Goal: Book appointment/travel/reservation

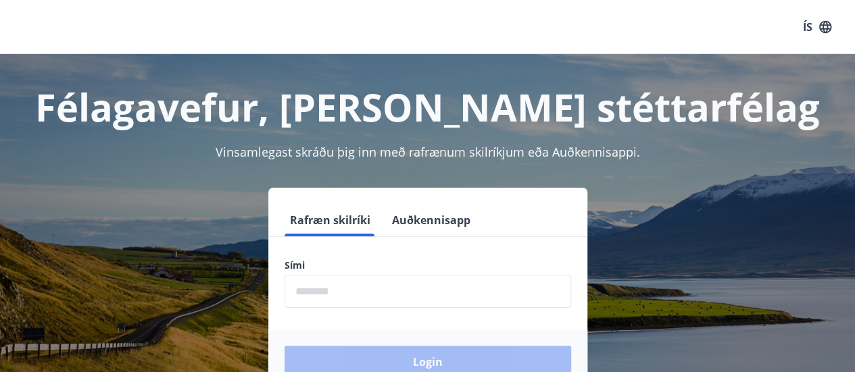
click at [329, 295] on input "phone" at bounding box center [427, 291] width 286 height 33
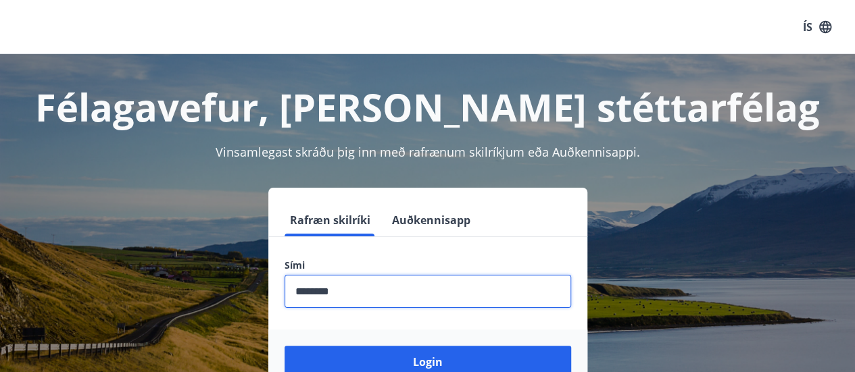
click at [317, 292] on input "phone" at bounding box center [427, 291] width 286 height 33
type input "********"
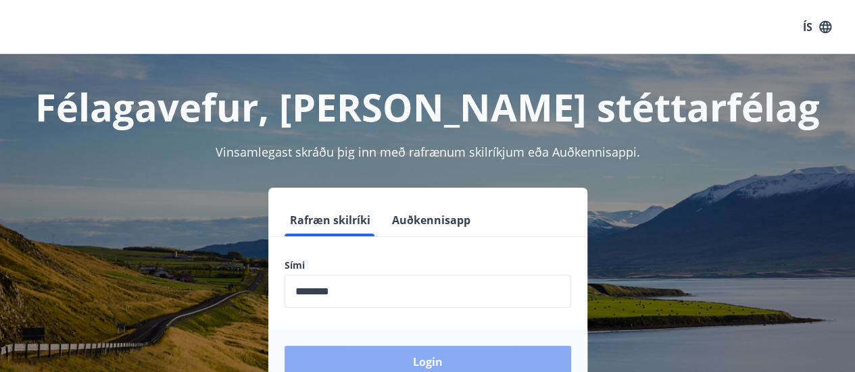
click at [402, 347] on button "Login" at bounding box center [427, 362] width 286 height 32
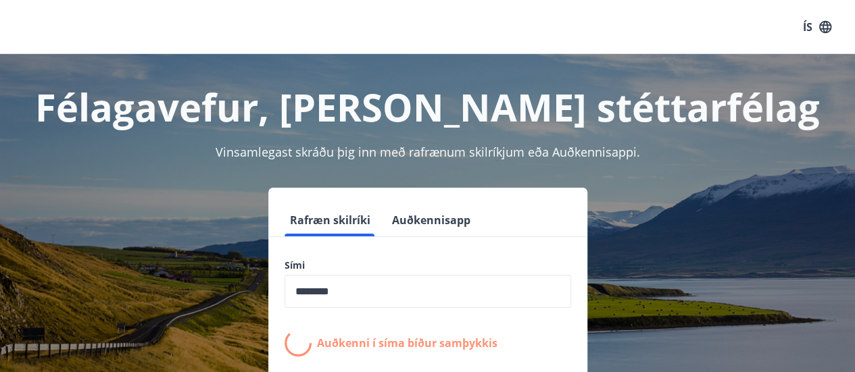
scroll to position [167, 0]
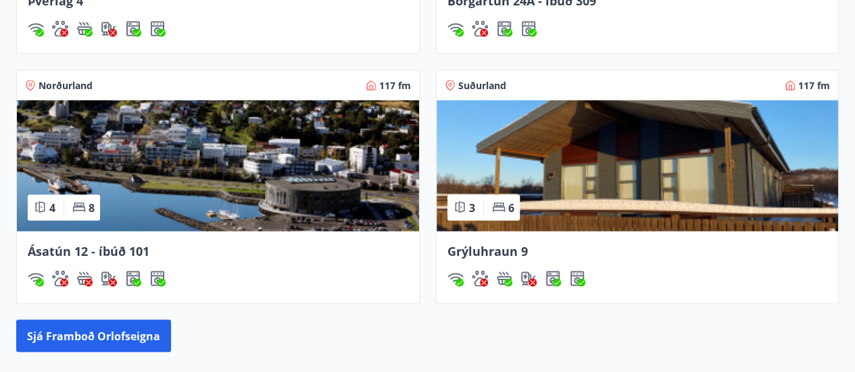
scroll to position [1256, 0]
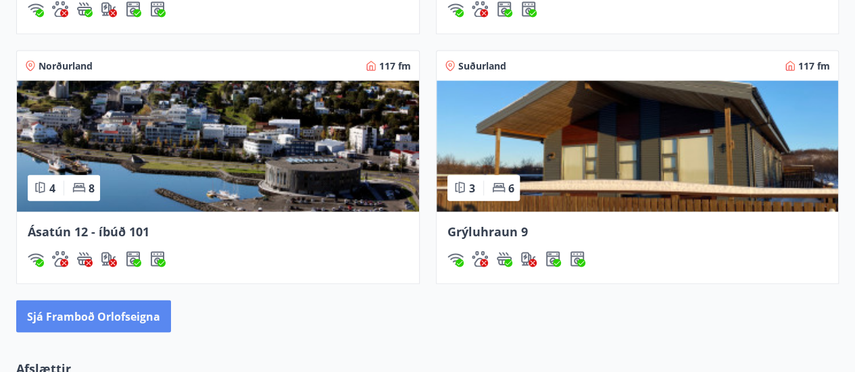
click at [117, 324] on button "Sjá framboð orlofseigna" at bounding box center [93, 316] width 155 height 32
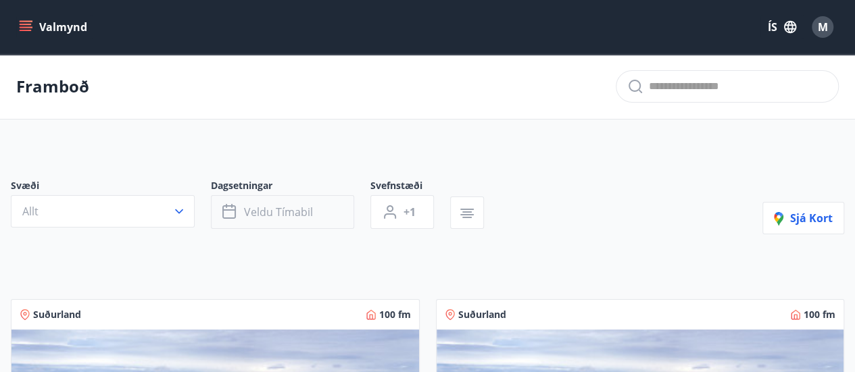
click at [242, 204] on button "Veldu tímabil" at bounding box center [282, 212] width 143 height 34
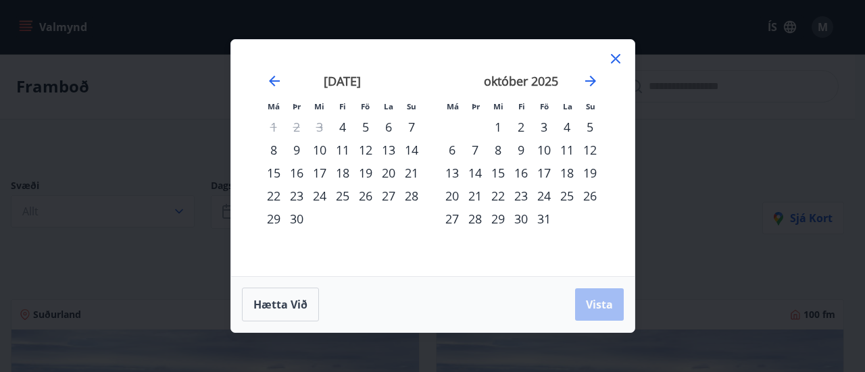
click at [496, 175] on div "15" at bounding box center [497, 172] width 23 height 23
click at [541, 174] on div "17" at bounding box center [543, 172] width 23 height 23
click at [589, 303] on span "Vista" at bounding box center [599, 304] width 27 height 15
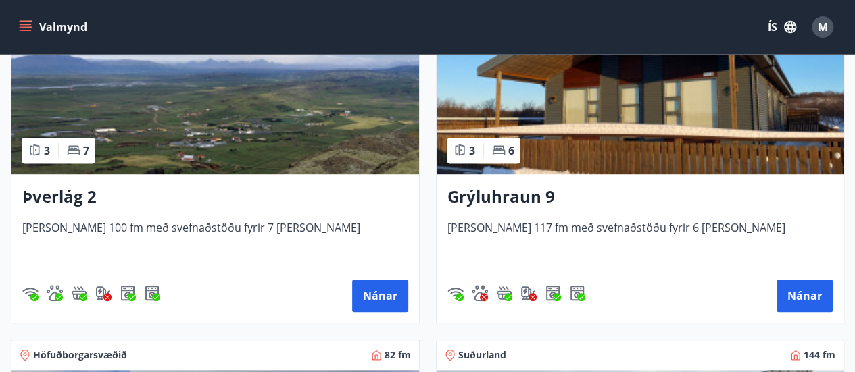
scroll to position [651, 0]
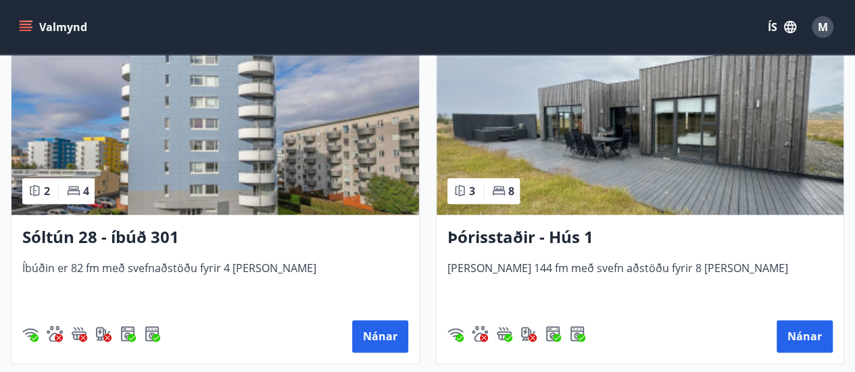
click at [847, 263] on div "Svæði Allt Dagsetningar [DATE] - [DATE] Svefnstæði +1 Hreinsa síu Sjá kort Suðu…" at bounding box center [427, 118] width 855 height 1246
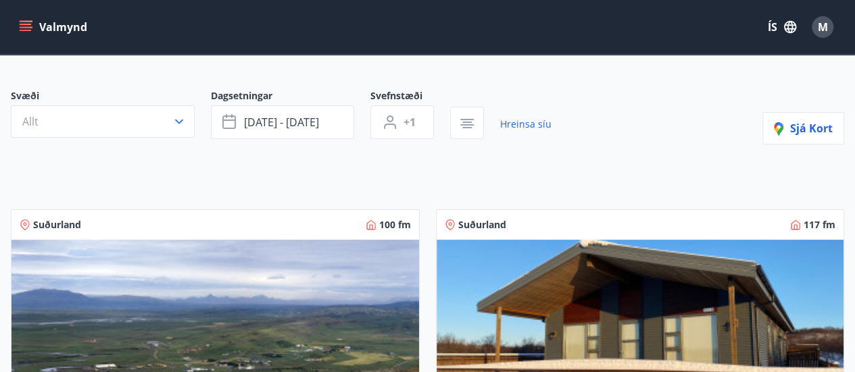
scroll to position [102, 0]
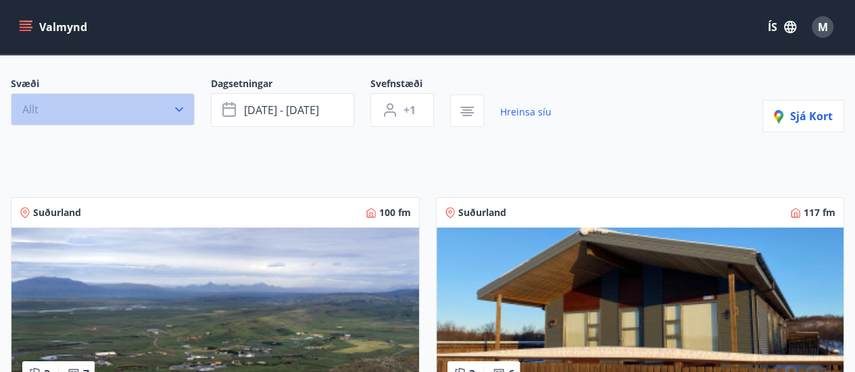
click at [163, 117] on button "Allt" at bounding box center [103, 109] width 184 height 32
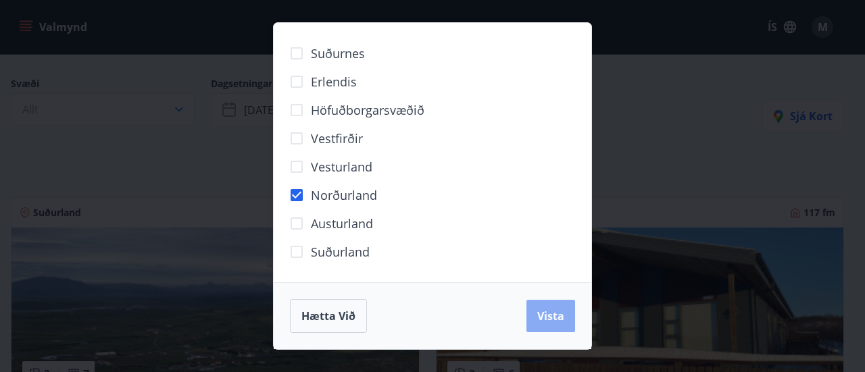
click at [559, 311] on span "Vista" at bounding box center [550, 316] width 27 height 15
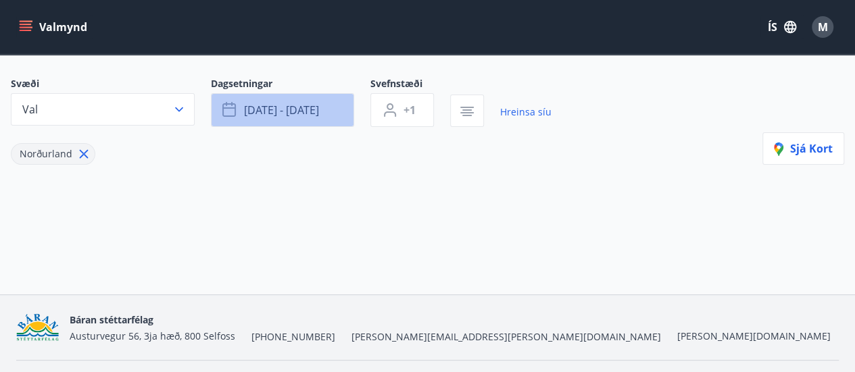
click at [272, 111] on span "[DATE] - [DATE]" at bounding box center [281, 110] width 75 height 15
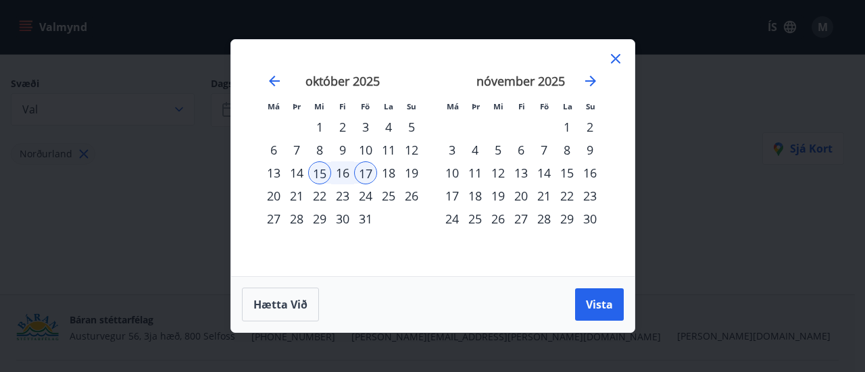
drag, startPoint x: 606, startPoint y: 71, endPoint x: 628, endPoint y: 59, distance: 25.4
click at [628, 59] on div "Má Þr Mi Fi Fö La Su Má Þr Mi Fi Fö La Su [DATE] 1 2 3 4 5 6 7 8 9 10 11 12 13 …" at bounding box center [432, 158] width 403 height 236
click at [619, 58] on icon at bounding box center [615, 59] width 16 height 16
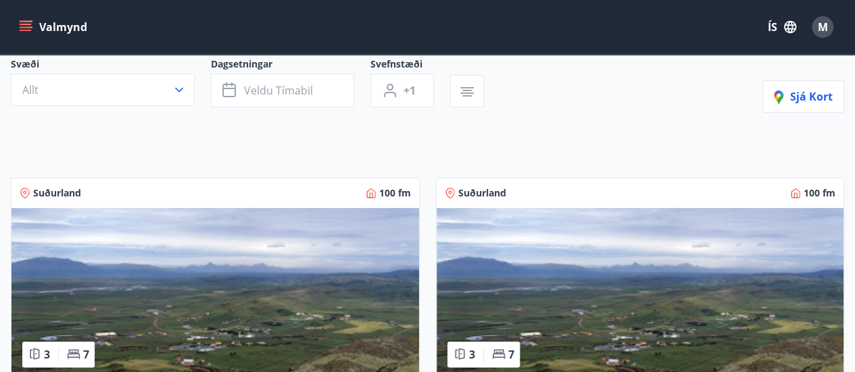
scroll to position [124, 0]
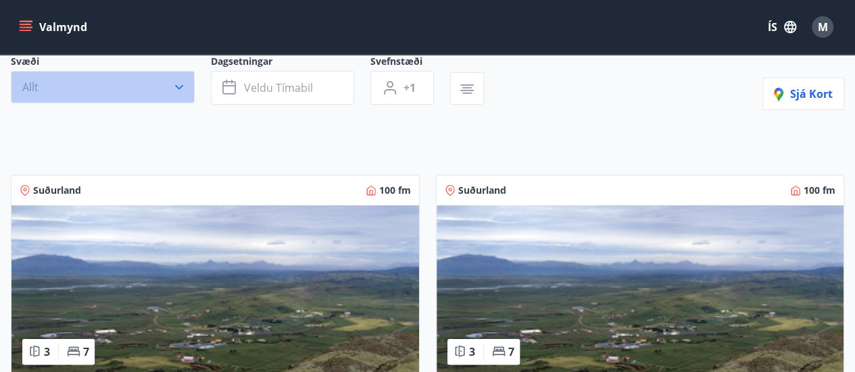
click at [178, 97] on button "Allt" at bounding box center [103, 87] width 184 height 32
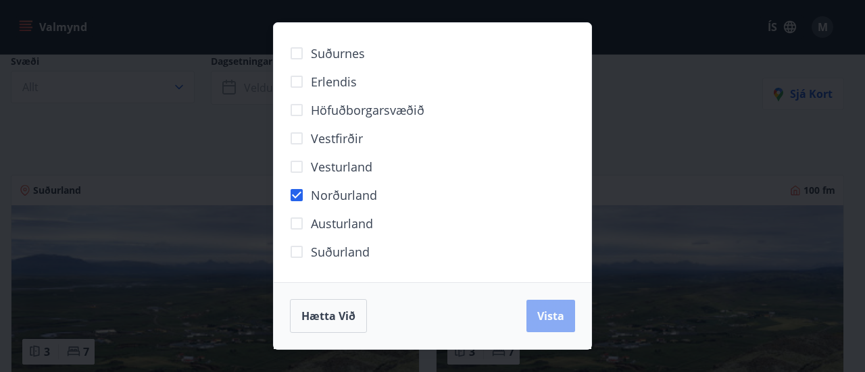
click at [544, 303] on button "Vista" at bounding box center [550, 316] width 49 height 32
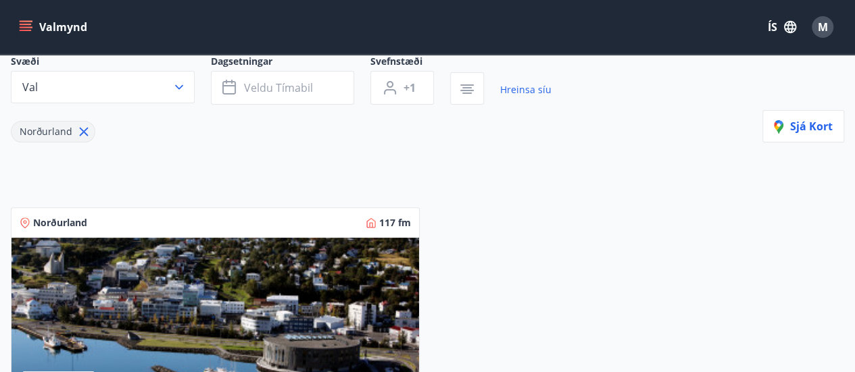
click at [323, 292] on img at bounding box center [214, 323] width 407 height 170
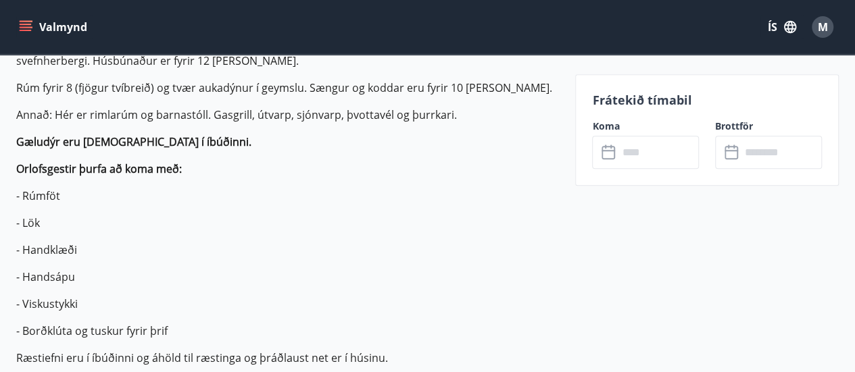
scroll to position [427, 0]
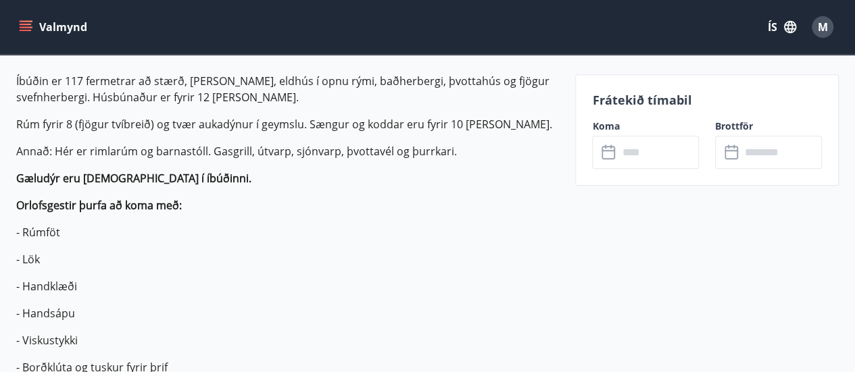
click at [630, 150] on input "text" at bounding box center [657, 152] width 81 height 33
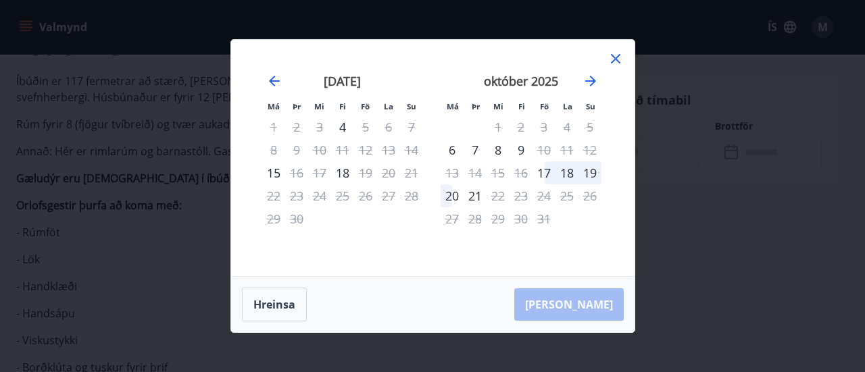
click at [615, 60] on icon at bounding box center [615, 58] width 9 height 9
